Goal: Task Accomplishment & Management: Complete application form

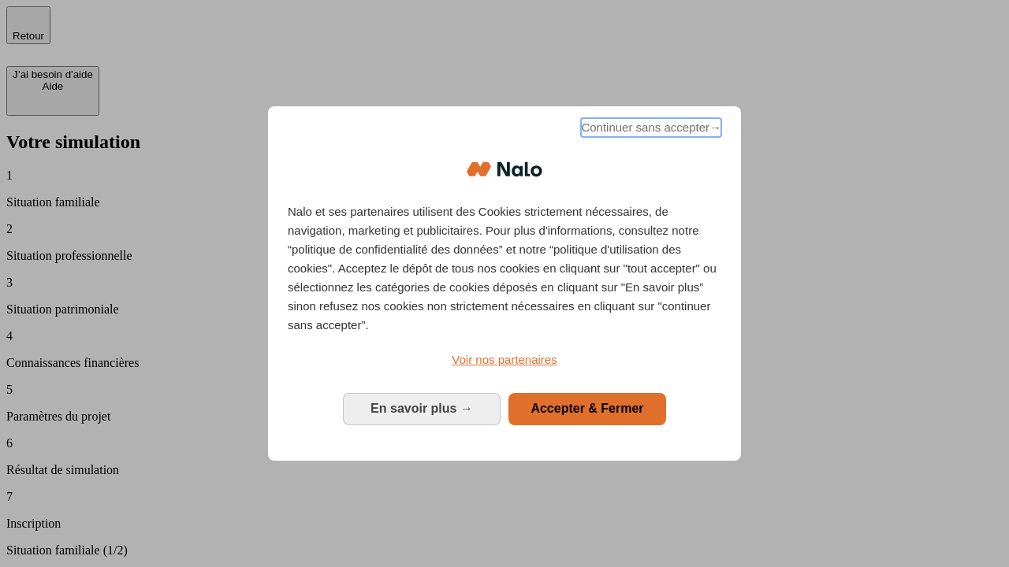
click at [649, 130] on span "Continuer sans accepter →" at bounding box center [651, 127] width 140 height 19
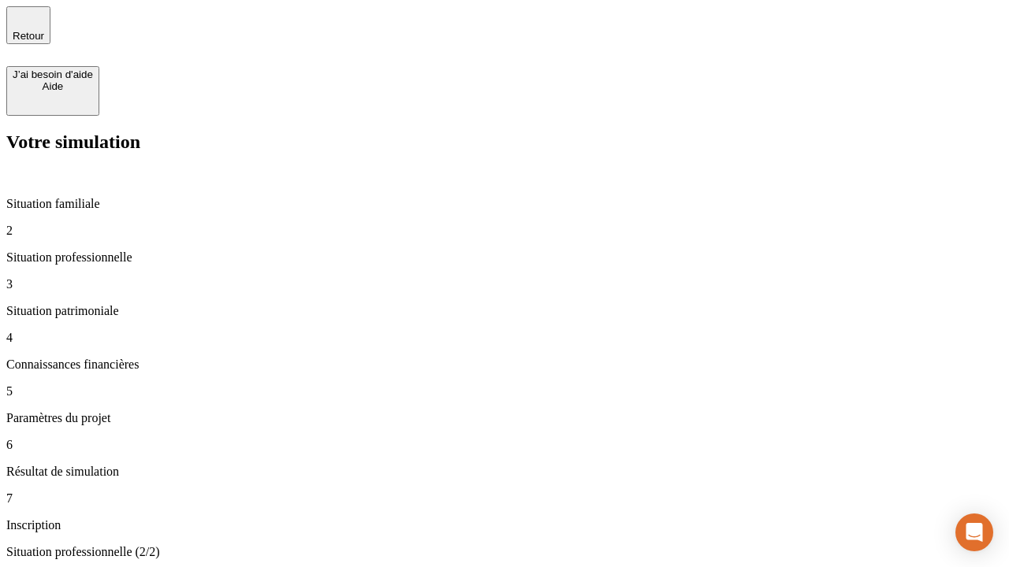
type input "30 000"
type input "0"
type input "1 000"
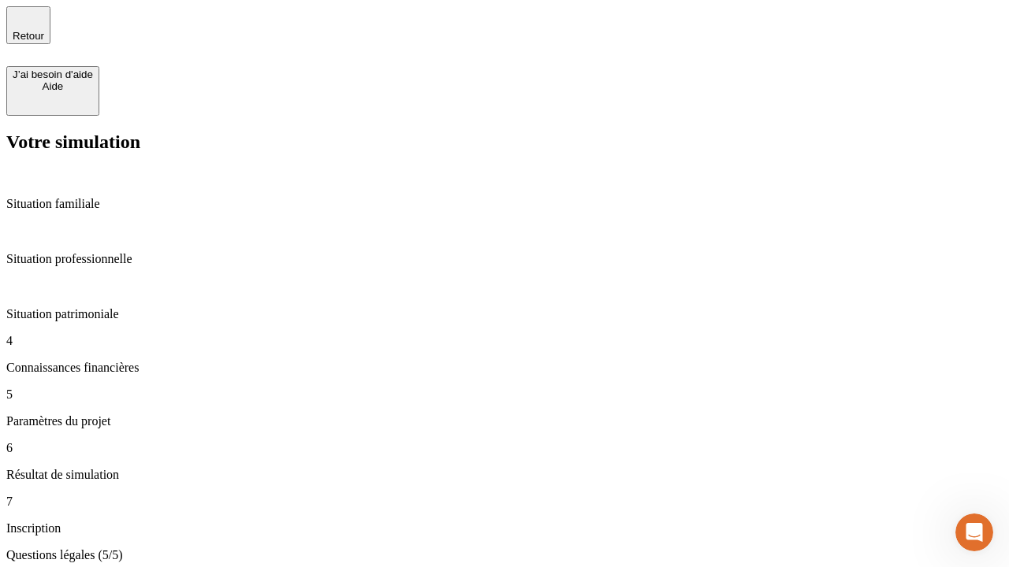
type input "40"
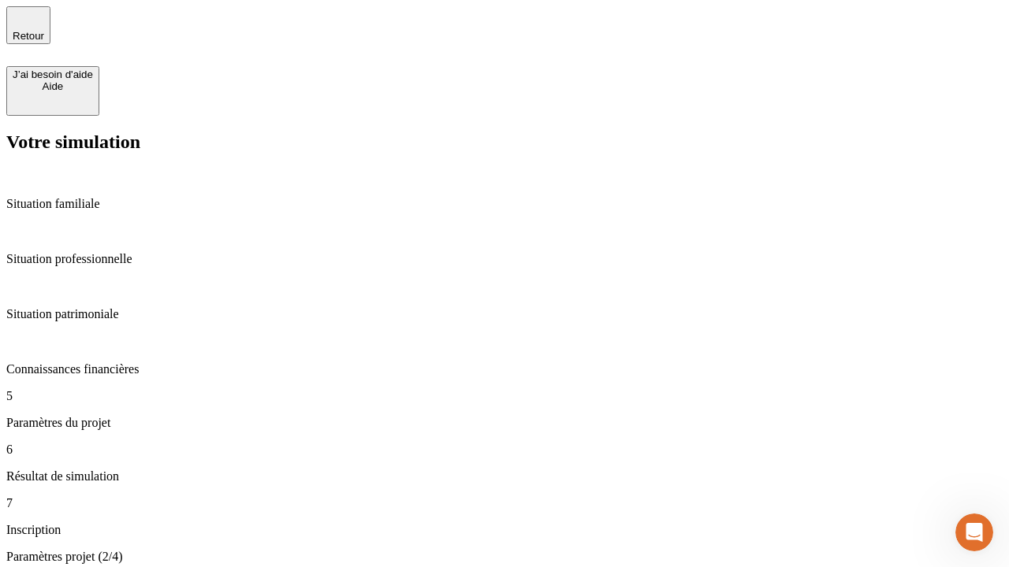
type input "64"
type input "200 000"
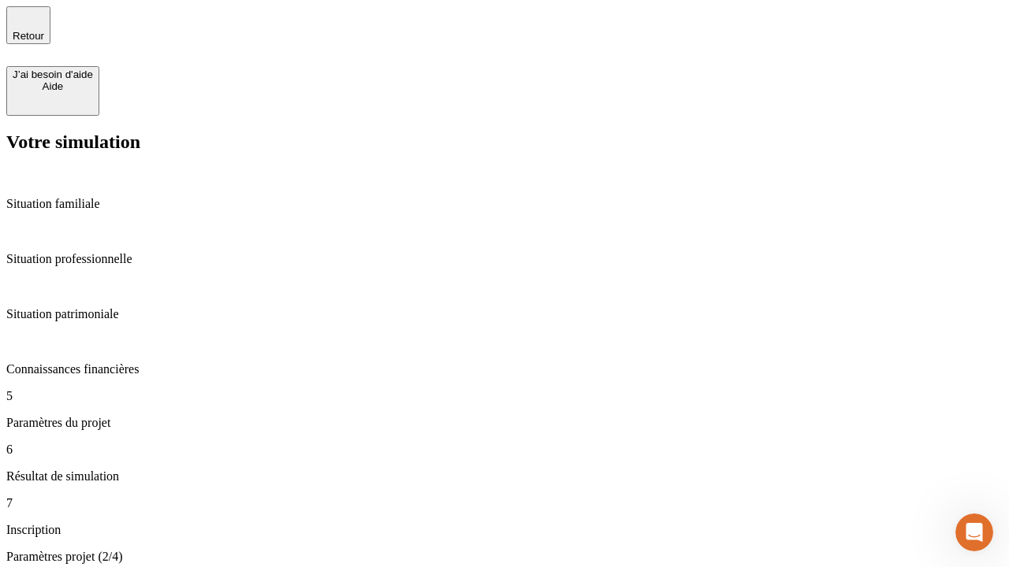
type input "640"
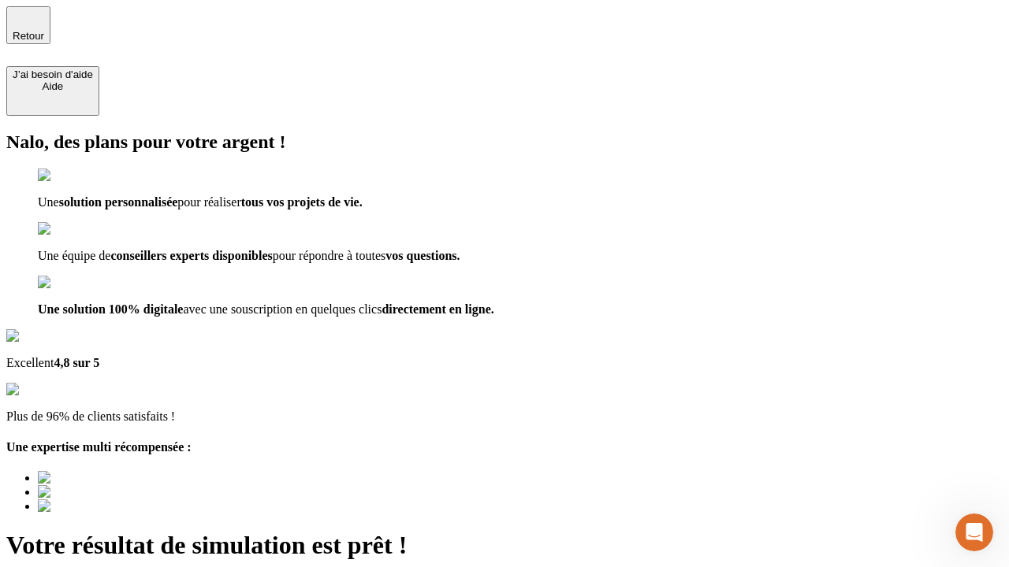
type input "[EMAIL_ADDRESS][DOMAIN_NAME]"
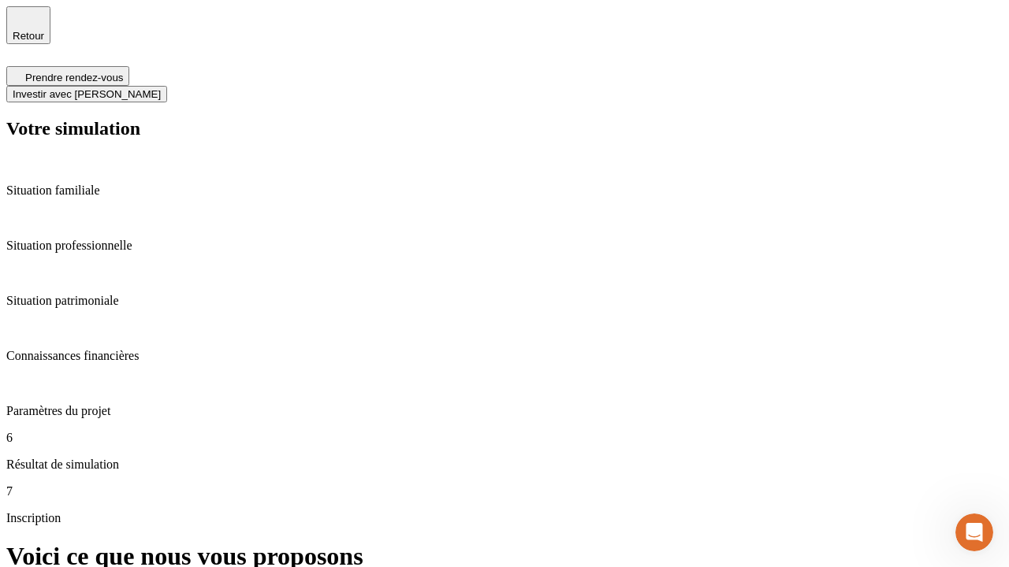
click at [161, 88] on span "Investir avec [PERSON_NAME]" at bounding box center [87, 94] width 148 height 12
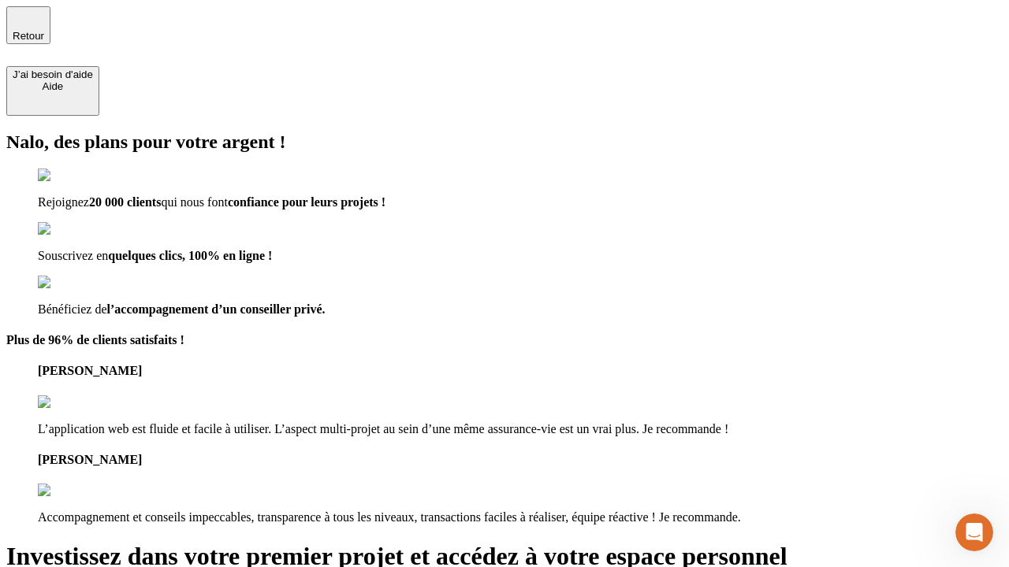
type input "[PERSON_NAME][EMAIL_ADDRESS][DOMAIN_NAME]"
